Goal: Task Accomplishment & Management: Complete application form

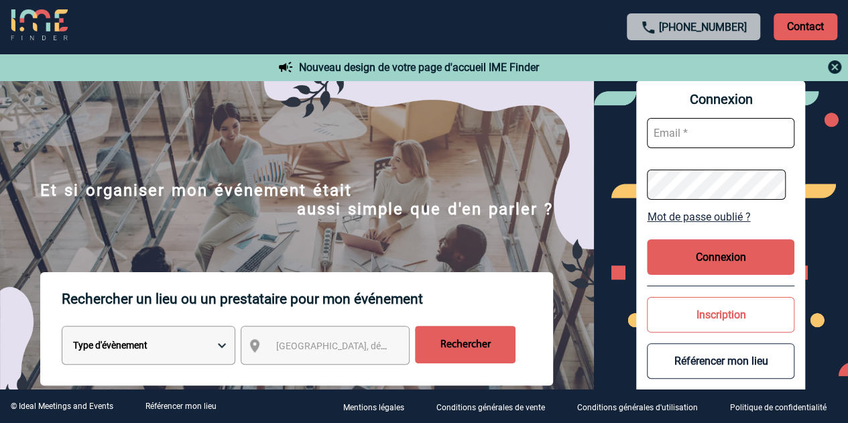
type input "[PERSON_NAME][EMAIL_ADDRESS][DOMAIN_NAME]"
click at [717, 263] on button "Connexion" at bounding box center [721, 257] width 148 height 36
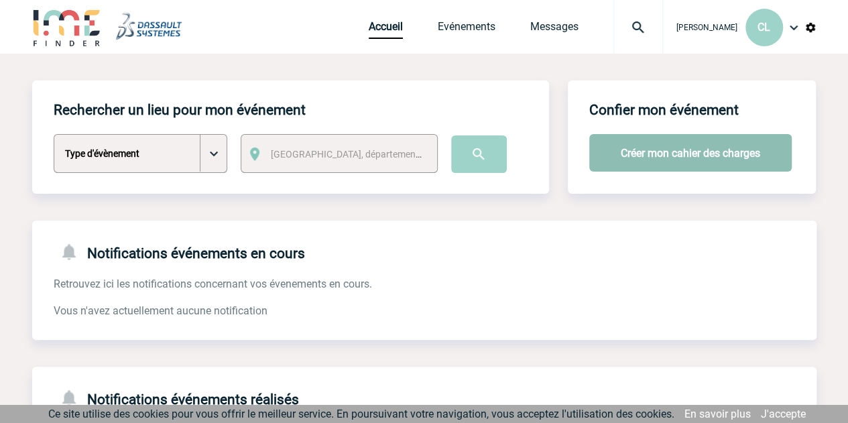
click at [677, 160] on button "Créer mon cahier des charges" at bounding box center [691, 153] width 203 height 38
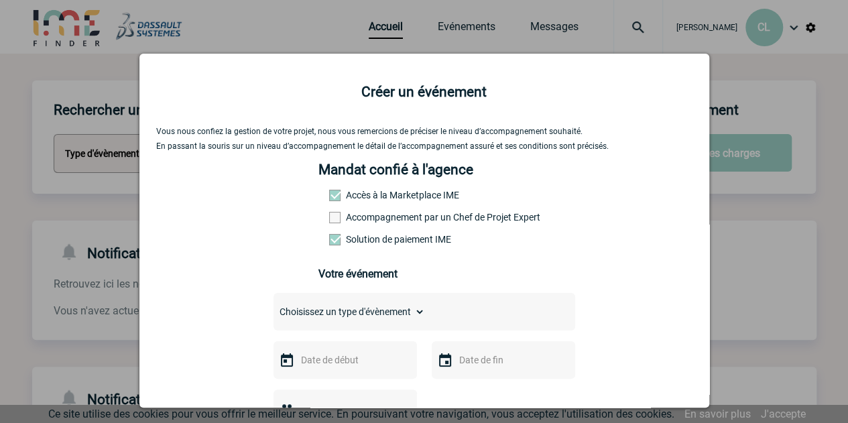
click at [333, 218] on span at bounding box center [334, 217] width 11 height 11
click at [0, 0] on input "Accompagnement par un Chef de Projet Expert" at bounding box center [0, 0] width 0 height 0
click at [335, 221] on label "Accompagnement par un Chef de Projet Expert" at bounding box center [358, 217] width 59 height 11
click at [0, 0] on input "Accompagnement par un Chef de Projet Expert" at bounding box center [0, 0] width 0 height 0
click at [388, 244] on label "Solution de paiement IME" at bounding box center [358, 239] width 59 height 11
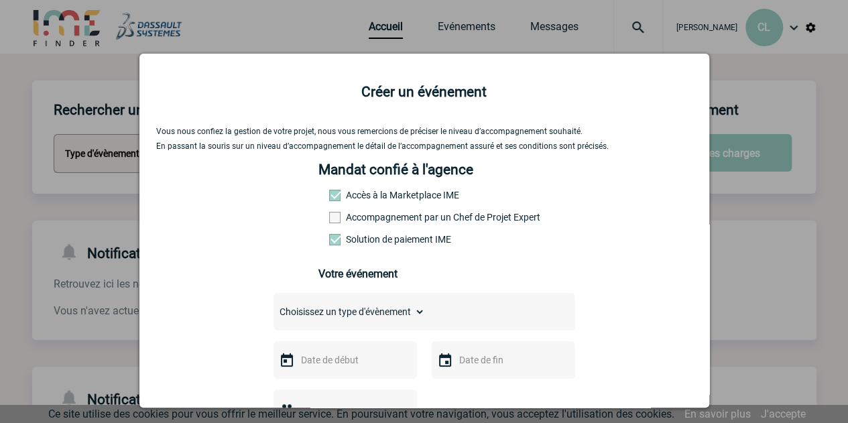
click at [0, 0] on input "Solution de paiement IME" at bounding box center [0, 0] width 0 height 0
click at [329, 245] on span at bounding box center [334, 239] width 11 height 11
click at [0, 0] on input "Solution de paiement IME" at bounding box center [0, 0] width 0 height 0
click at [329, 221] on span at bounding box center [334, 217] width 11 height 11
click at [0, 0] on input "Accompagnement par un Chef de Projet Expert" at bounding box center [0, 0] width 0 height 0
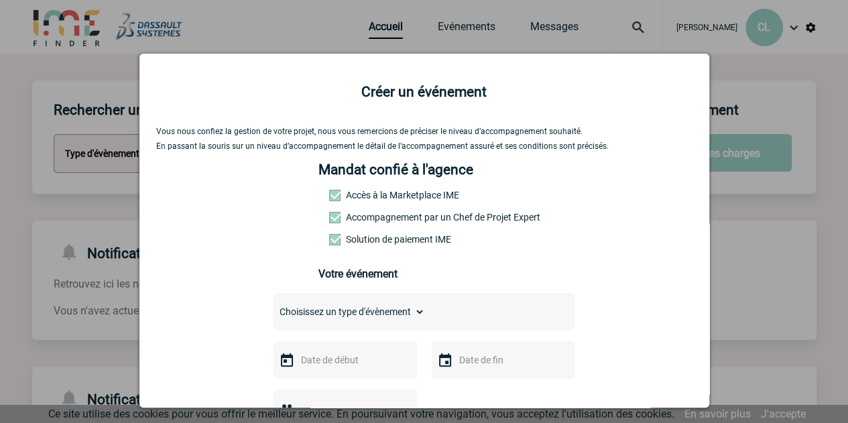
drag, startPoint x: 327, startPoint y: 242, endPoint x: 327, endPoint y: 226, distance: 16.1
click at [329, 242] on span at bounding box center [334, 239] width 11 height 11
click at [0, 0] on input "Solution de paiement IME" at bounding box center [0, 0] width 0 height 0
click at [331, 221] on span at bounding box center [334, 217] width 11 height 11
click at [0, 0] on input "Accompagnement par un Chef de Projet Expert" at bounding box center [0, 0] width 0 height 0
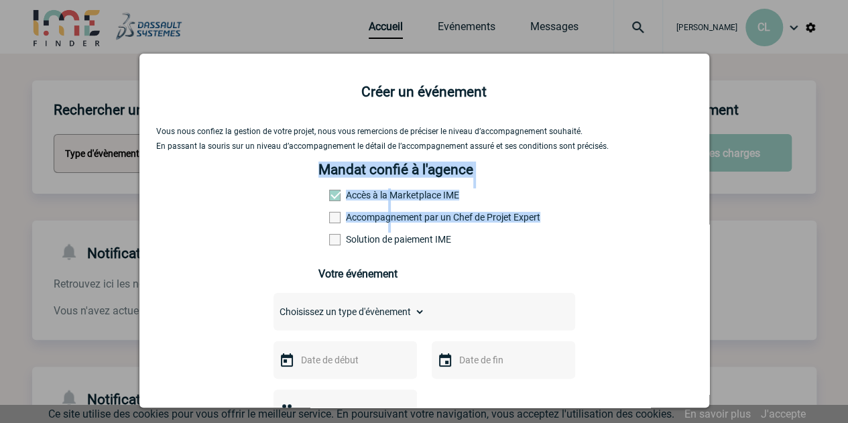
drag, startPoint x: 314, startPoint y: 172, endPoint x: 486, endPoint y: 239, distance: 184.3
click at [486, 239] on div "Mandat confié à l'agence Accès à la Marketplace IME Accompagnement par un Chef …" at bounding box center [424, 227] width 211 height 131
